Goal: Information Seeking & Learning: Find specific fact

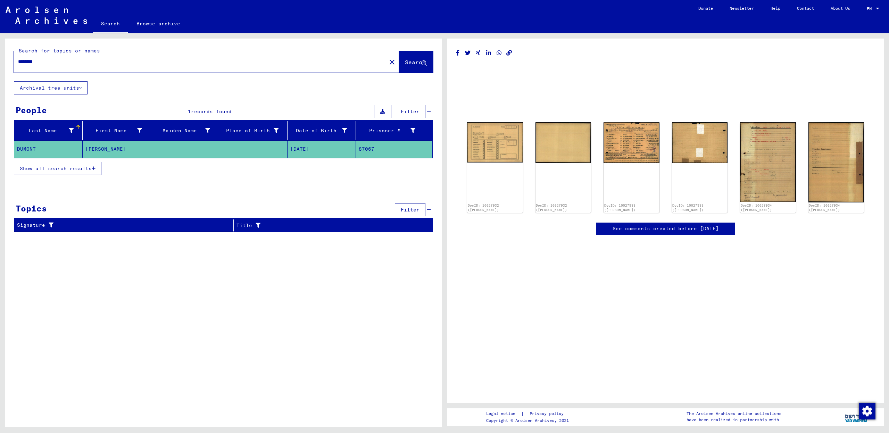
click at [123, 147] on mat-cell "[PERSON_NAME]" at bounding box center [117, 149] width 68 height 17
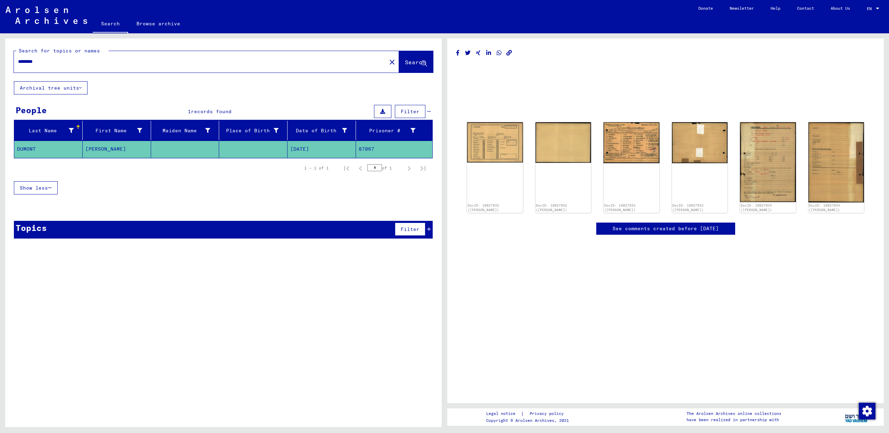
click at [123, 147] on mat-cell "[PERSON_NAME]" at bounding box center [117, 149] width 68 height 17
click at [97, 147] on mat-cell "[PERSON_NAME]" at bounding box center [117, 149] width 68 height 17
click at [127, 149] on mat-cell "[PERSON_NAME]" at bounding box center [117, 149] width 68 height 17
click at [632, 140] on img at bounding box center [631, 141] width 59 height 43
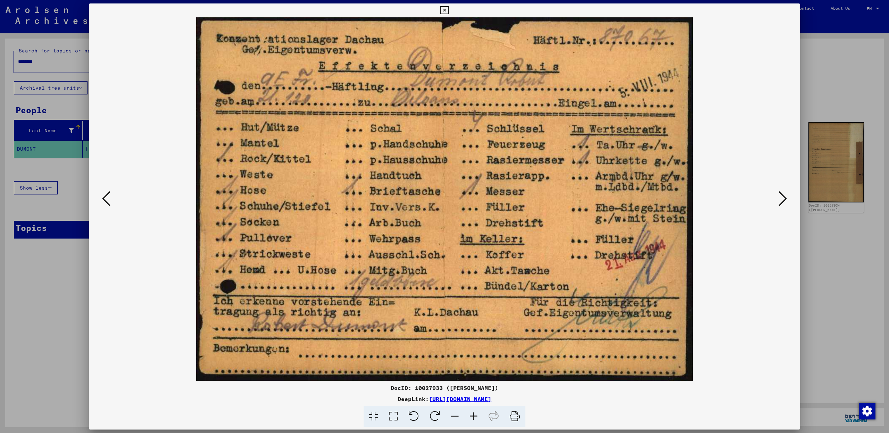
click at [833, 99] on div at bounding box center [444, 216] width 889 height 433
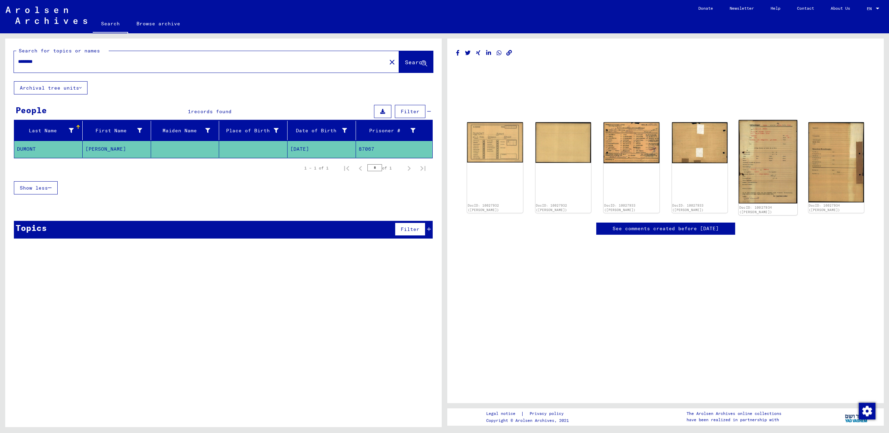
click at [770, 157] on img at bounding box center [768, 162] width 59 height 84
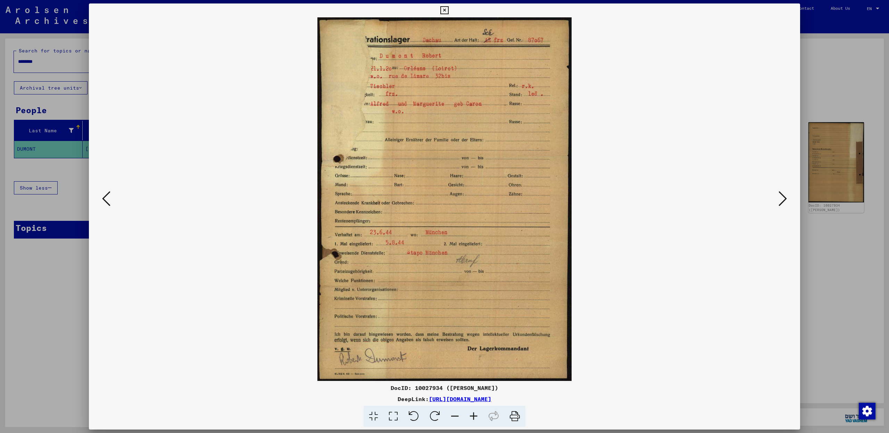
click at [656, 169] on img at bounding box center [445, 199] width 664 height 364
click at [711, 408] on div at bounding box center [445, 416] width 706 height 21
click at [824, 234] on div at bounding box center [444, 216] width 889 height 433
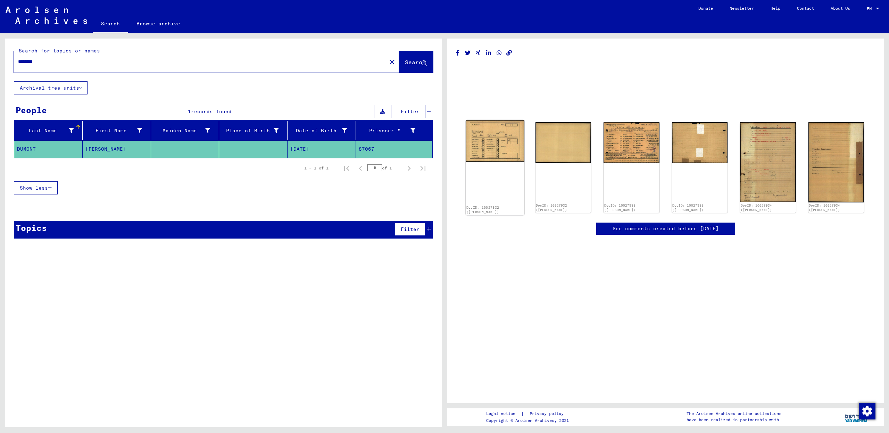
click at [496, 150] on img at bounding box center [495, 141] width 59 height 42
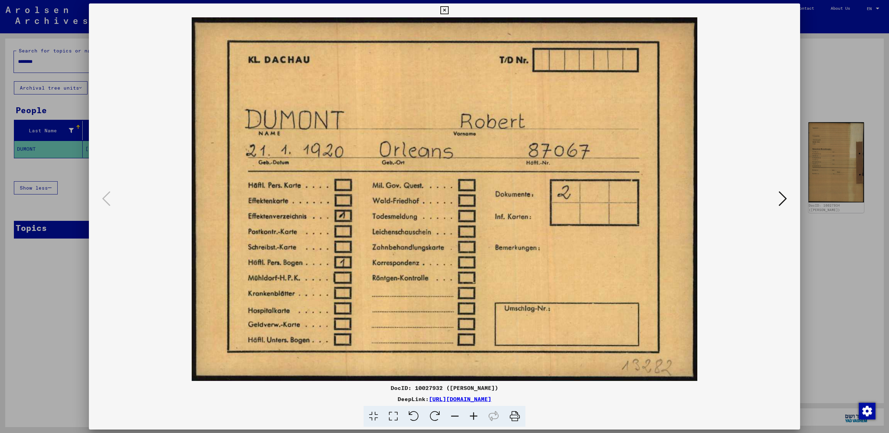
click at [496, 150] on img at bounding box center [445, 199] width 664 height 364
drag, startPoint x: 846, startPoint y: 260, endPoint x: 839, endPoint y: 259, distance: 7.8
click at [846, 260] on div at bounding box center [444, 216] width 889 height 433
